Goal: Task Accomplishment & Management: Complete application form

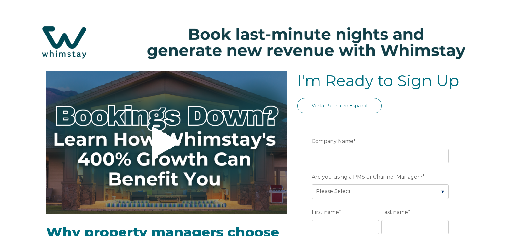
select select "US"
select select "Standard"
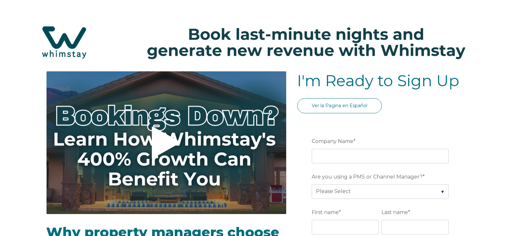
drag, startPoint x: 208, startPoint y: 170, endPoint x: 213, endPoint y: 187, distance: 16.9
click at [213, 187] on button "Video player - SSOB Pitch Vid Thumbnail - Click to play video" at bounding box center [166, 142] width 240 height 143
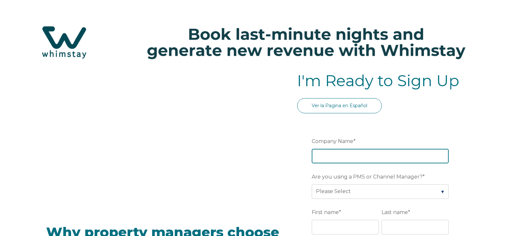
click at [358, 155] on input "Company Name *" at bounding box center [380, 156] width 137 height 14
click at [357, 157] on input "Company Name *" at bounding box center [380, 156] width 137 height 14
type input "[GEOGRAPHIC_DATA]"
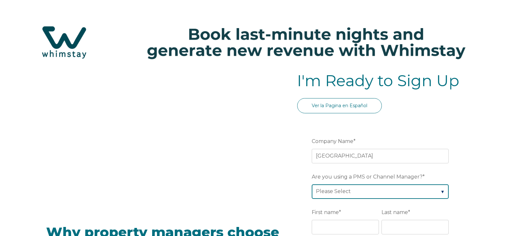
click at [445, 191] on select "Please Select Barefoot BookingPal Boost Brightside CiiRUS Escapia Guesty Hostaw…" at bounding box center [380, 191] width 137 height 14
click at [312, 184] on select "Please Select Barefoot BookingPal Boost Brightside CiiRUS Escapia Guesty Hostaw…" at bounding box center [380, 191] width 137 height 14
click at [441, 192] on select "Please Select Barefoot BookingPal Boost Brightside CiiRUS Escapia Guesty Hostaw…" at bounding box center [380, 191] width 137 height 14
click at [312, 184] on select "Please Select Barefoot BookingPal Boost Brightside CiiRUS Escapia Guesty Hostaw…" at bounding box center [380, 191] width 137 height 14
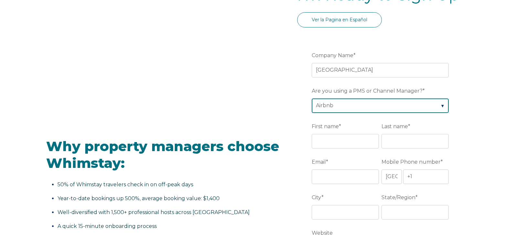
scroll to position [88, 0]
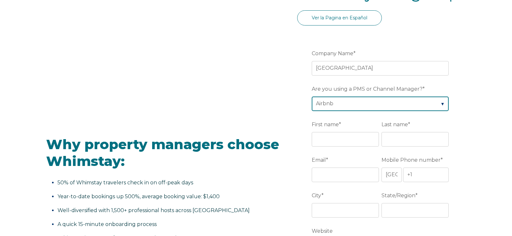
click at [444, 105] on select "Please Select Barefoot BookingPal Boost Brightside CiiRUS Escapia Guesty Hostaw…" at bounding box center [380, 104] width 137 height 14
click at [312, 97] on select "Please Select Barefoot BookingPal Boost Brightside CiiRUS Escapia Guesty Hostaw…" at bounding box center [380, 104] width 137 height 14
click at [370, 108] on select "Please Select Barefoot BookingPal Boost Brightside CiiRUS Escapia Guesty Hostaw…" at bounding box center [380, 104] width 137 height 14
click at [442, 104] on select "Please Select Barefoot BookingPal Boost Brightside CiiRUS Escapia Guesty Hostaw…" at bounding box center [380, 104] width 137 height 14
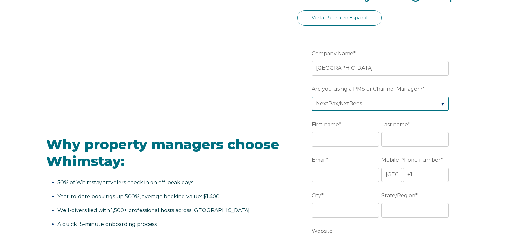
select select "Not Listed"
click at [312, 97] on select "Please Select Barefoot BookingPal Boost Brightside CiiRUS Escapia Guesty Hostaw…" at bounding box center [380, 104] width 137 height 14
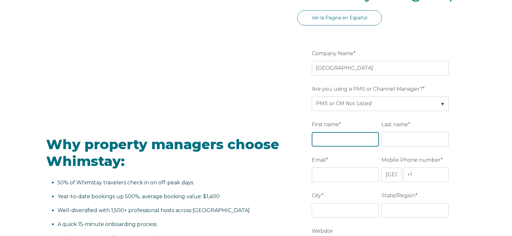
click at [353, 137] on input "First name *" at bounding box center [345, 139] width 67 height 14
type input "[PERSON_NAME] [PERSON_NAME]"
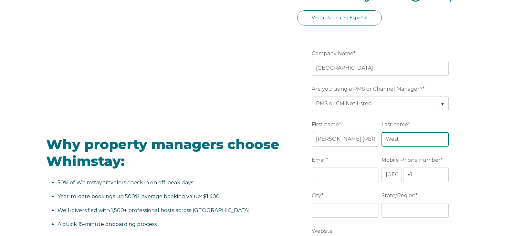
type input "West"
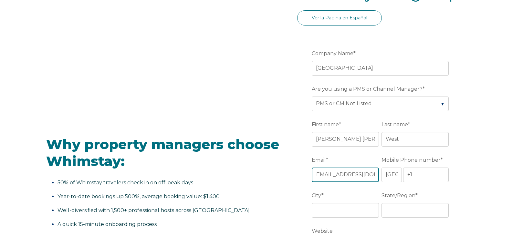
scroll to position [0, 7]
type input "[EMAIL_ADDRESS][DOMAIN_NAME]"
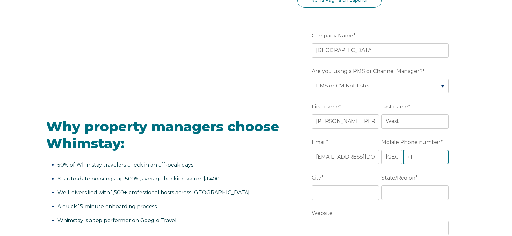
scroll to position [105, 0]
type input "[PHONE_NUMBER]"
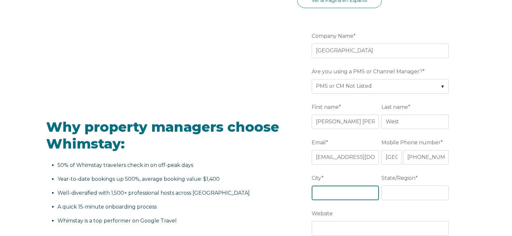
click at [347, 193] on input "City *" at bounding box center [345, 193] width 67 height 14
type input "Melrose"
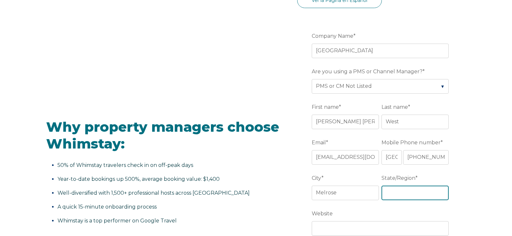
type input "f"
type input "FL"
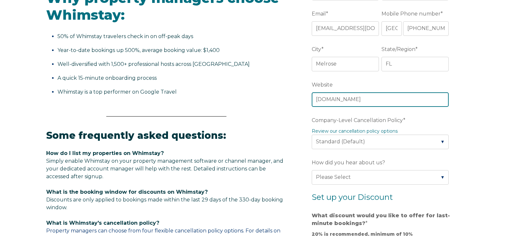
scroll to position [245, 0]
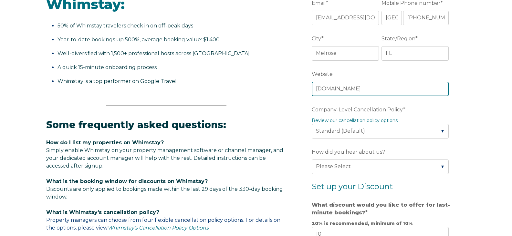
type input "[DOMAIN_NAME]"
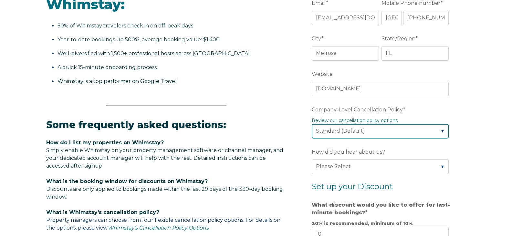
click at [441, 130] on select "Please Select Partial Standard (Default) Moderate Strict" at bounding box center [380, 131] width 137 height 14
select select "Strict"
click at [312, 124] on select "Please Select Partial Standard (Default) Moderate Strict" at bounding box center [380, 131] width 137 height 14
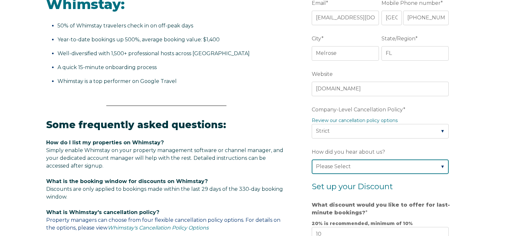
click at [441, 169] on select "Please Select Found Whimstay through a Google search Direct outreach from a Whi…" at bounding box center [380, 166] width 137 height 14
click at [312, 159] on select "Please Select Found Whimstay through a Google search Direct outreach from a Whi…" at bounding box center [380, 166] width 137 height 14
click at [442, 167] on select "Please Select Found Whimstay through a Google search Direct outreach from a Whi…" at bounding box center [380, 166] width 137 height 14
select select "Other"
click at [312, 159] on select "Please Select Found Whimstay through a Google search Direct outreach from a Whi…" at bounding box center [380, 166] width 137 height 14
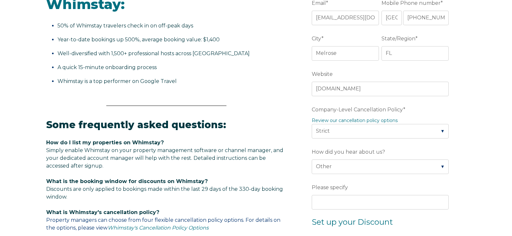
drag, startPoint x: 427, startPoint y: 155, endPoint x: 415, endPoint y: 169, distance: 17.9
click at [415, 169] on div "How did you hear about us? Please Select Found Whimstay through a Google search…" at bounding box center [381, 160] width 139 height 28
click at [415, 169] on select "Please Select Found Whimstay through a Google search Direct outreach from a Whi…" at bounding box center [380, 166] width 137 height 14
click at [467, 171] on div "Video player - SSOB Pitch Vid Thumbnail - Click to play video Why property mana…" at bounding box center [256, 151] width 512 height 650
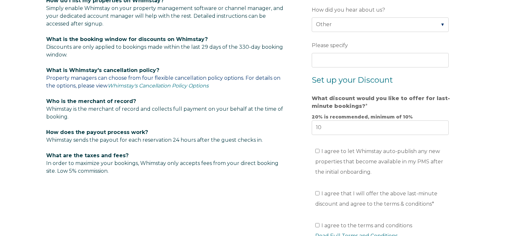
scroll to position [388, 0]
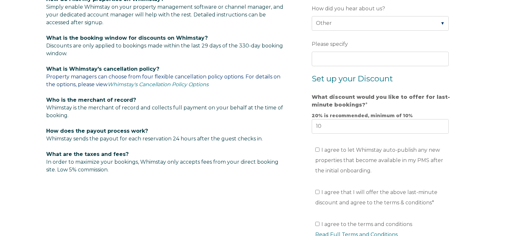
click at [313, 149] on ul "I agree to let Whimstay auto-publish any new properties that become available i…" at bounding box center [380, 160] width 137 height 31
click at [317, 151] on input "I agree to let Whimstay auto-publish any new properties that become available i…" at bounding box center [317, 150] width 4 height 4
checkbox input "true"
click at [318, 192] on input "I agree that I will offer the above last-minute discount and agree to the terms…" at bounding box center [317, 192] width 4 height 4
checkbox input "true"
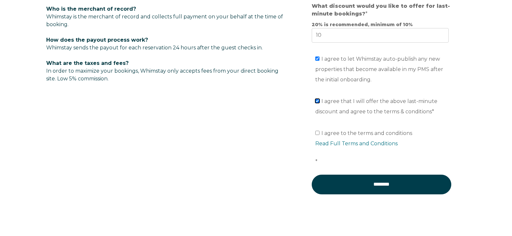
scroll to position [493, 0]
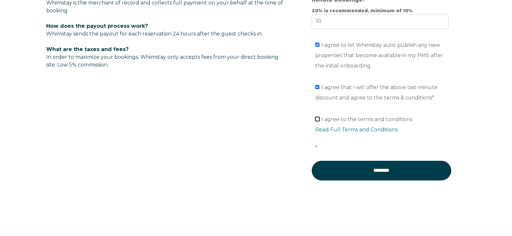
click at [316, 119] on input "I agree to the terms and conditions Read Full Terms and Conditions *" at bounding box center [317, 119] width 4 height 4
checkbox input "true"
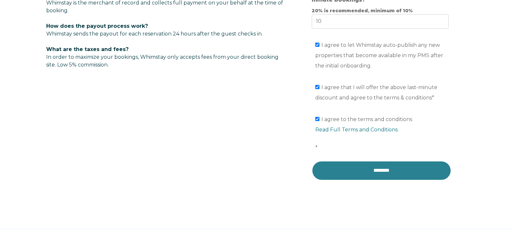
click at [366, 171] on input "********" at bounding box center [381, 170] width 139 height 19
